Goal: Task Accomplishment & Management: Manage account settings

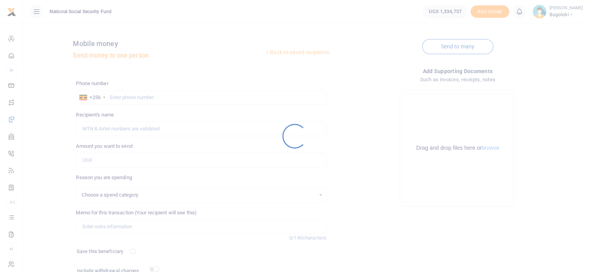
select select
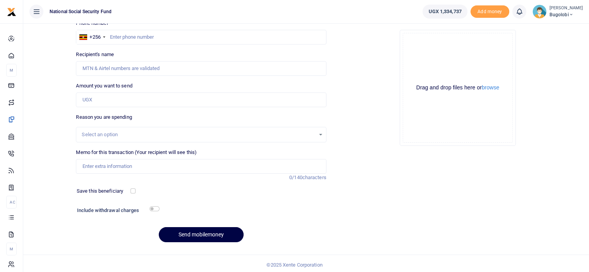
scroll to position [63, 0]
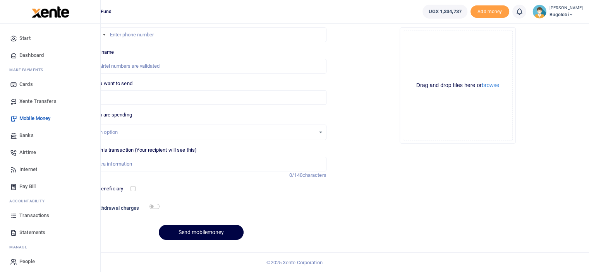
click at [25, 215] on span "Transactions" at bounding box center [34, 216] width 30 height 8
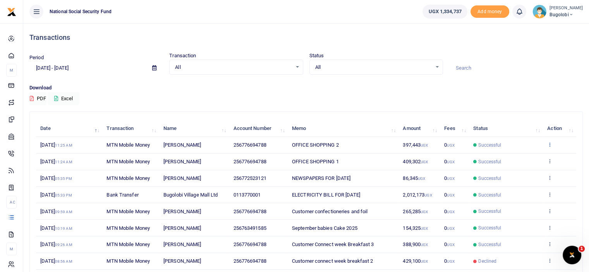
click at [549, 146] on icon at bounding box center [549, 144] width 5 height 5
click at [519, 158] on link "View details" at bounding box center [521, 157] width 61 height 11
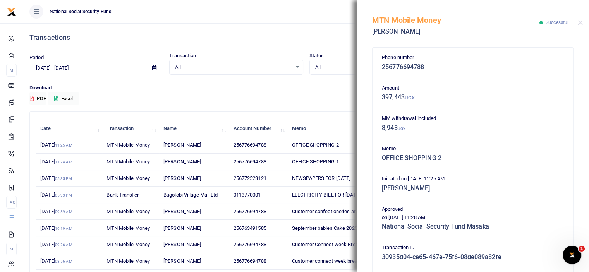
scroll to position [109, 0]
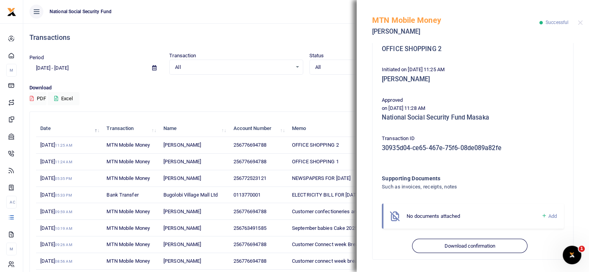
click at [548, 218] on span "Add" at bounding box center [552, 216] width 9 height 6
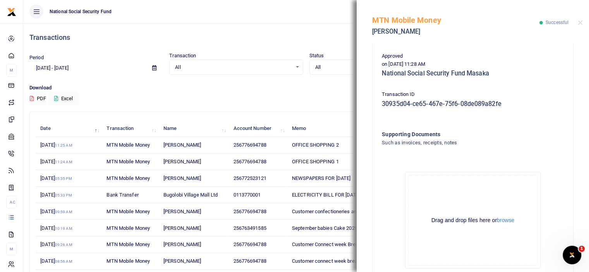
scroll to position [196, 0]
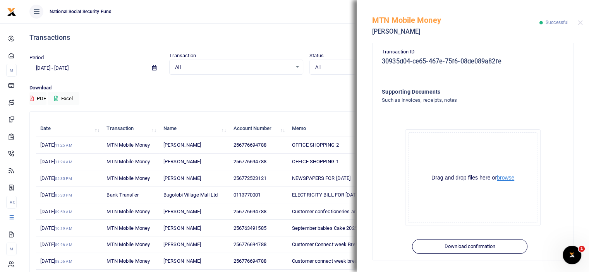
click at [505, 176] on button "browse" at bounding box center [505, 178] width 17 height 6
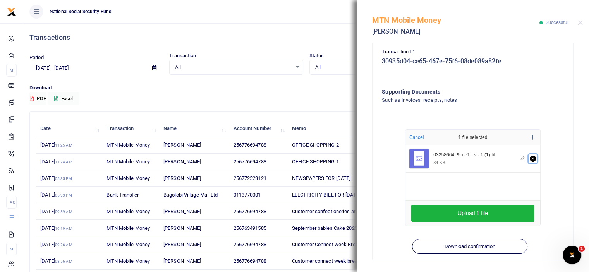
click at [530, 159] on icon "Remove file" at bounding box center [533, 159] width 6 height 6
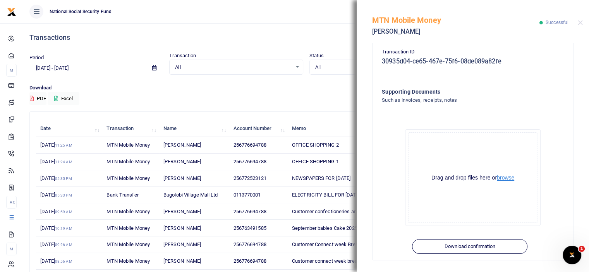
click at [505, 177] on button "browse" at bounding box center [505, 178] width 17 height 6
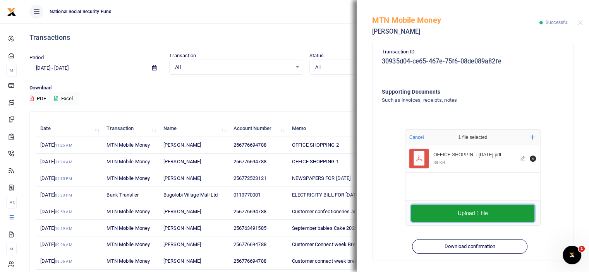
click at [466, 213] on button "Upload 1 file" at bounding box center [472, 213] width 123 height 17
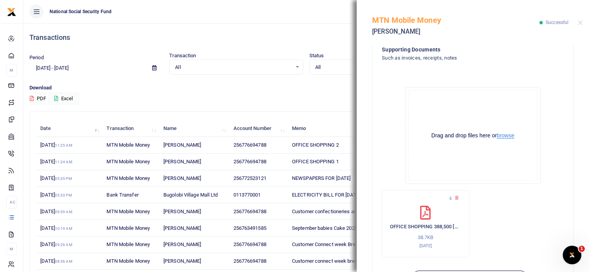
scroll to position [270, 0]
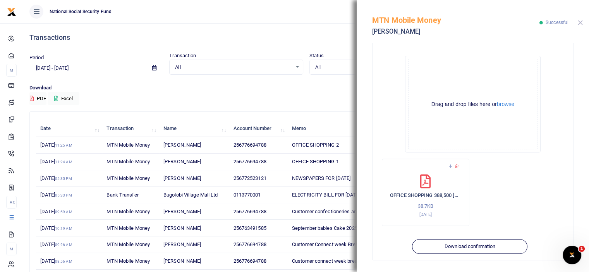
click at [580, 22] on button "Close" at bounding box center [580, 22] width 5 height 5
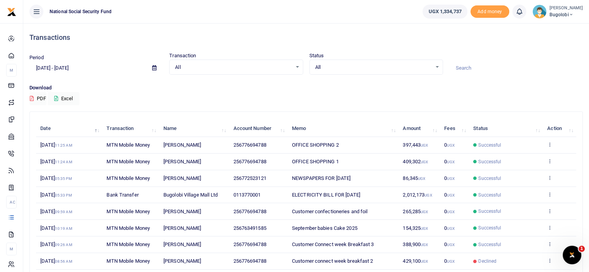
click at [546, 163] on td "View details Send again" at bounding box center [559, 162] width 33 height 17
click at [549, 163] on icon at bounding box center [549, 160] width 5 height 5
click at [527, 174] on link "View details" at bounding box center [521, 174] width 61 height 11
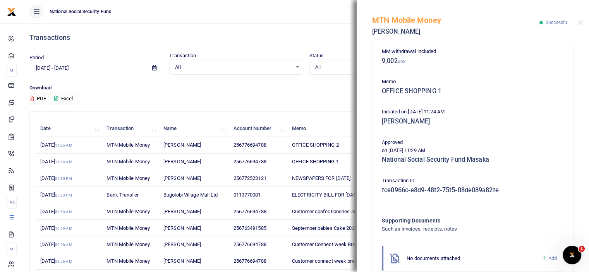
scroll to position [109, 0]
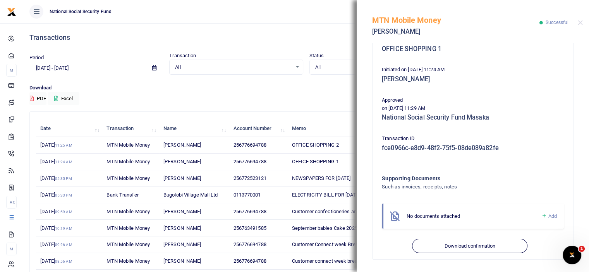
click at [541, 213] on icon at bounding box center [544, 216] width 6 height 7
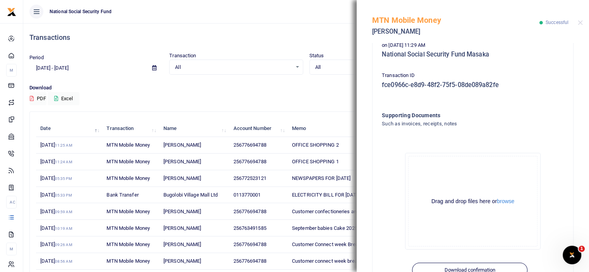
scroll to position [196, 0]
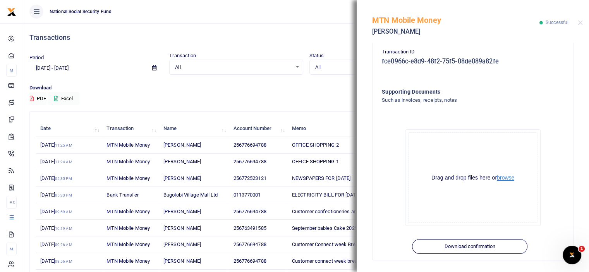
click at [501, 180] on button "browse" at bounding box center [505, 178] width 17 height 6
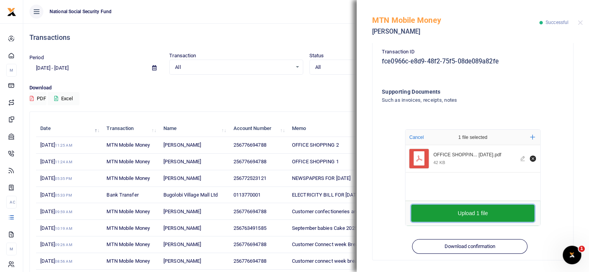
click at [483, 213] on button "Upload 1 file" at bounding box center [472, 213] width 123 height 17
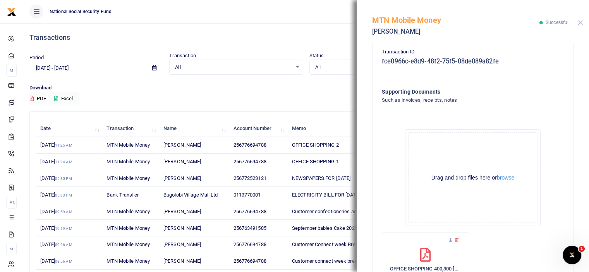
click at [582, 24] on button "Close" at bounding box center [580, 22] width 5 height 5
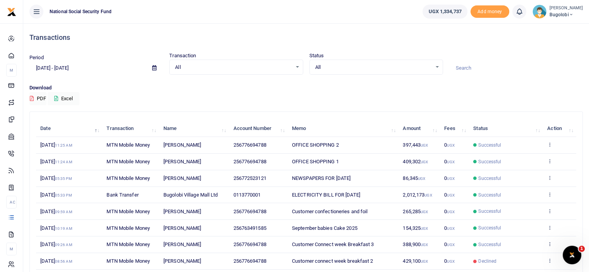
click at [325, 49] on div "Transactions" at bounding box center [305, 37] width 553 height 29
